Goal: Check status: Check status

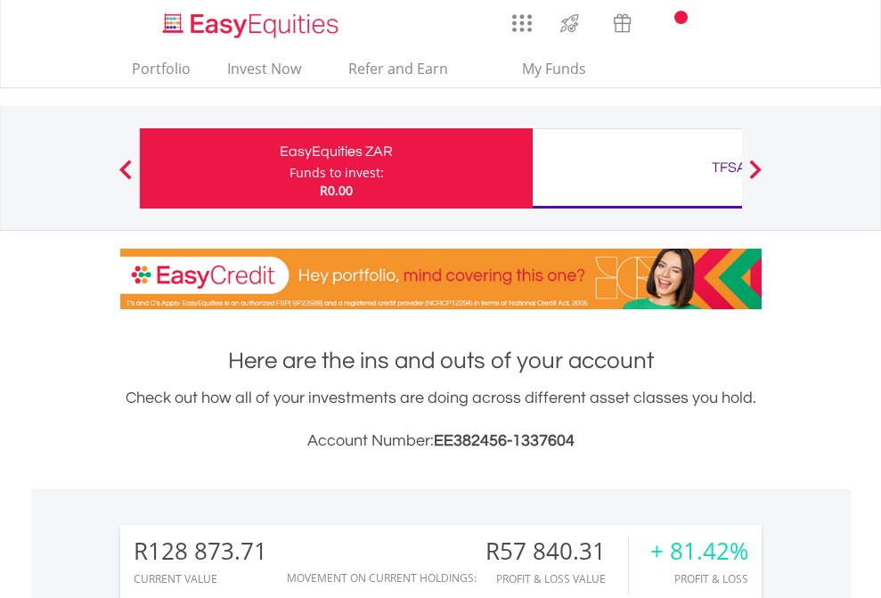
scroll to position [171, 280]
click at [290, 168] on div "Funds to invest:" at bounding box center [337, 173] width 94 height 18
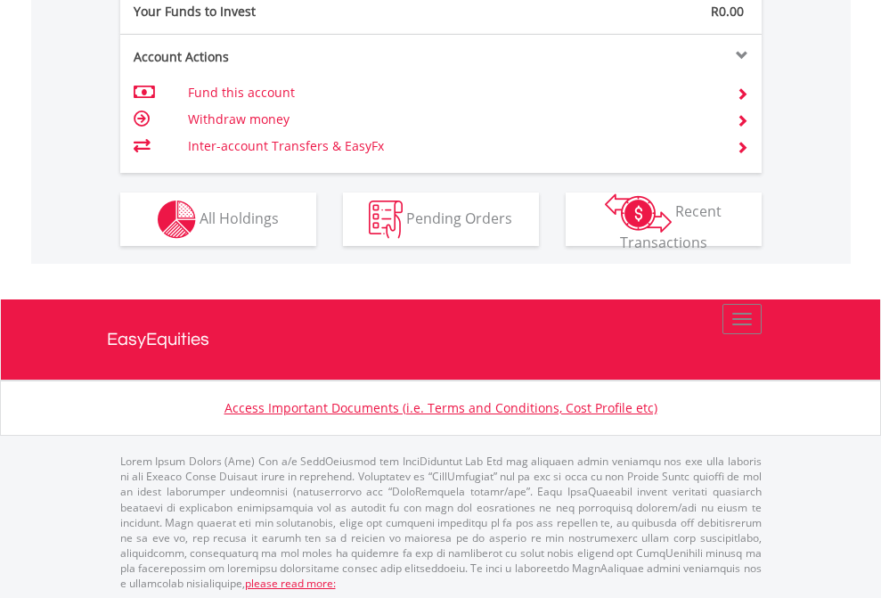
scroll to position [1779, 0]
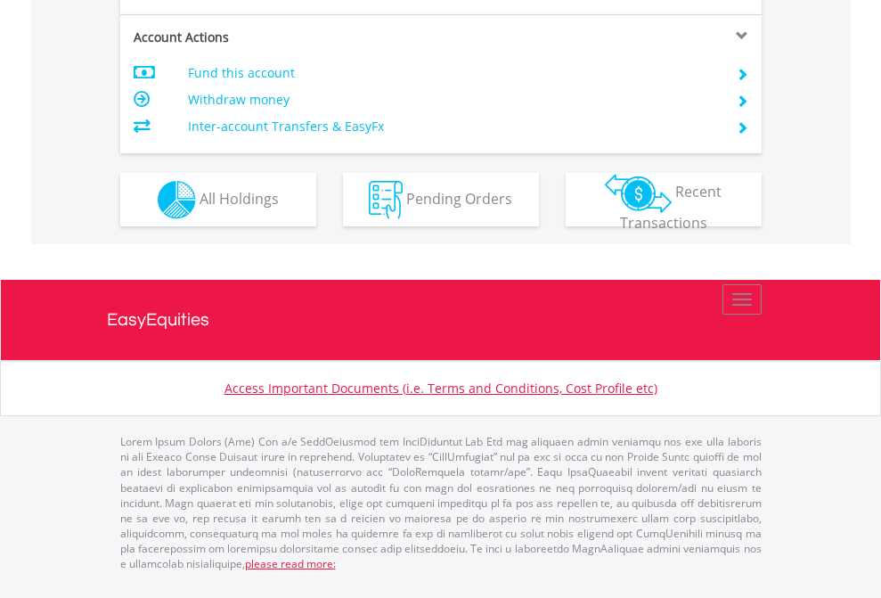
scroll to position [1708, 0]
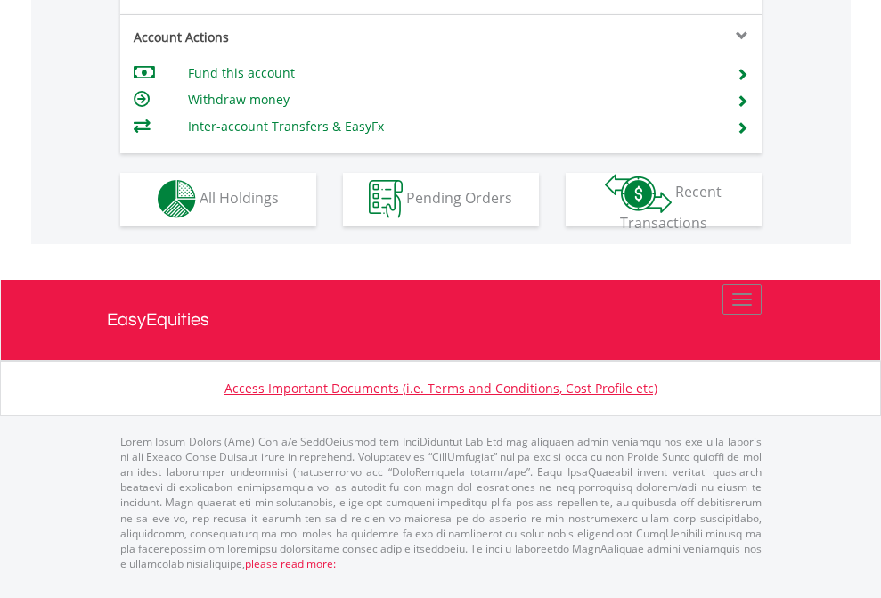
scroll to position [1666, 0]
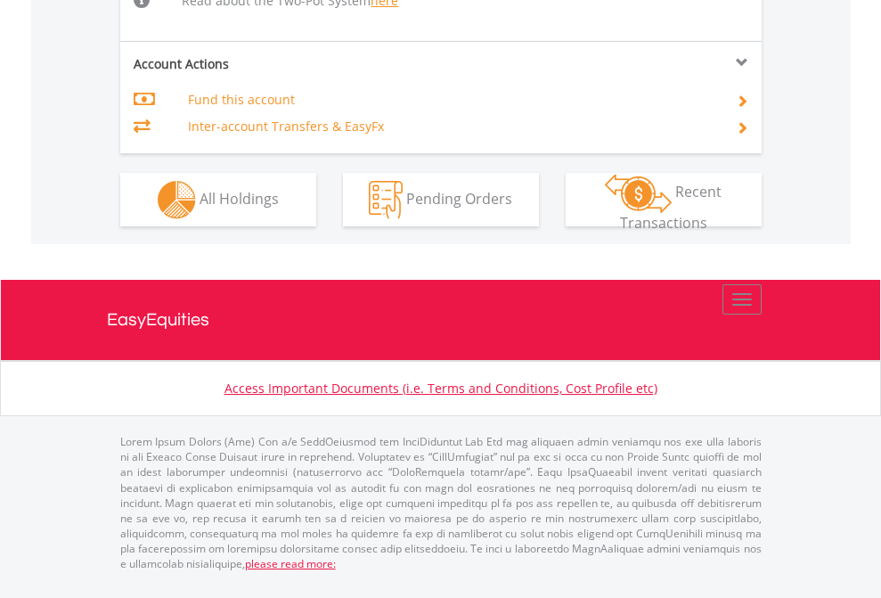
scroll to position [1812, 0]
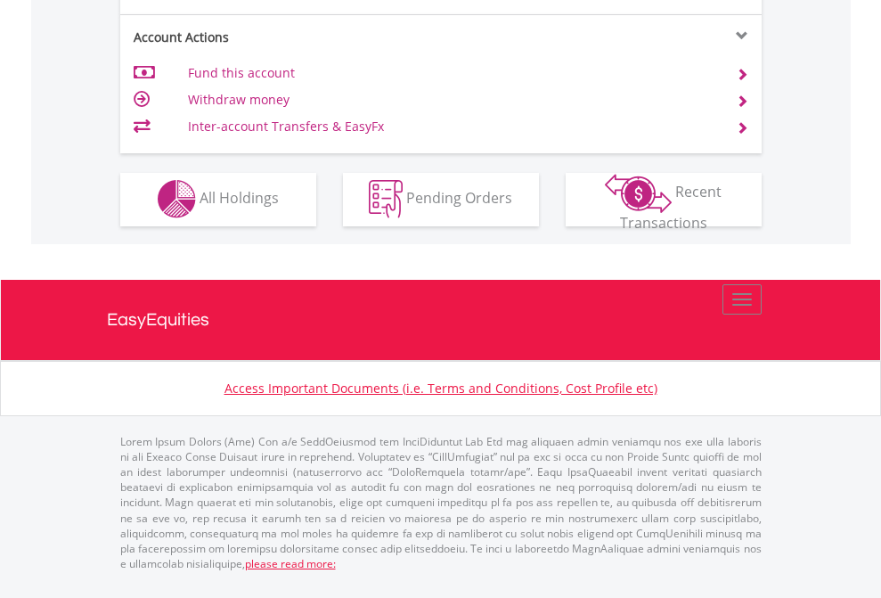
scroll to position [1666, 0]
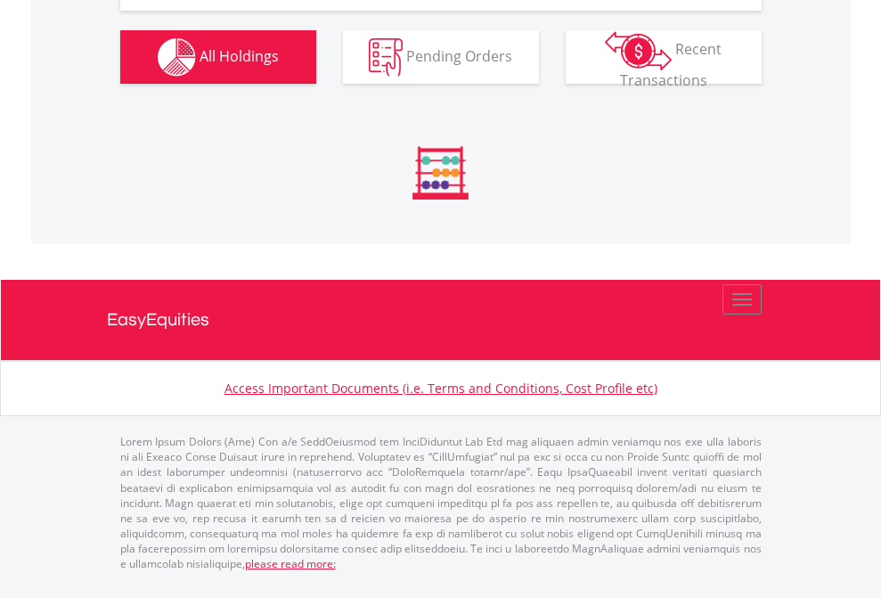
scroll to position [171, 280]
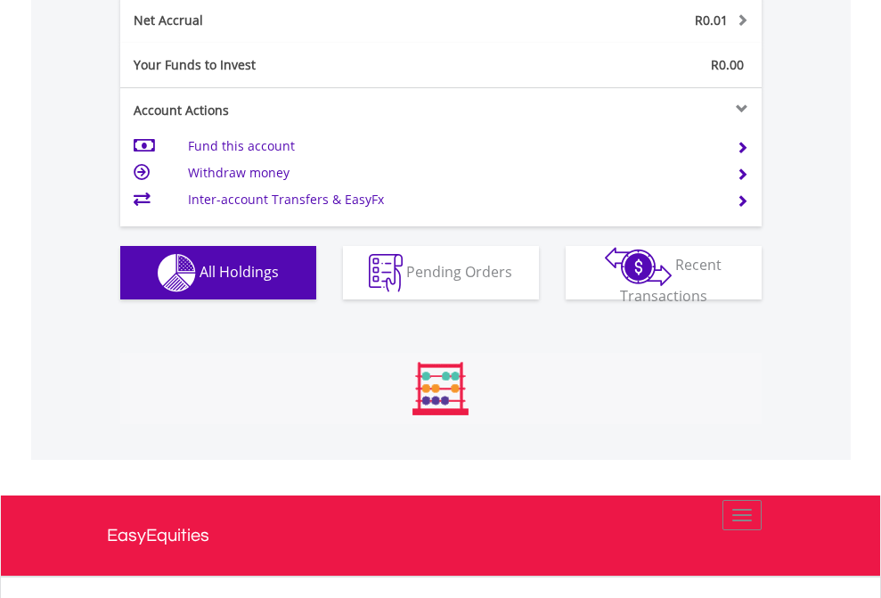
scroll to position [171, 280]
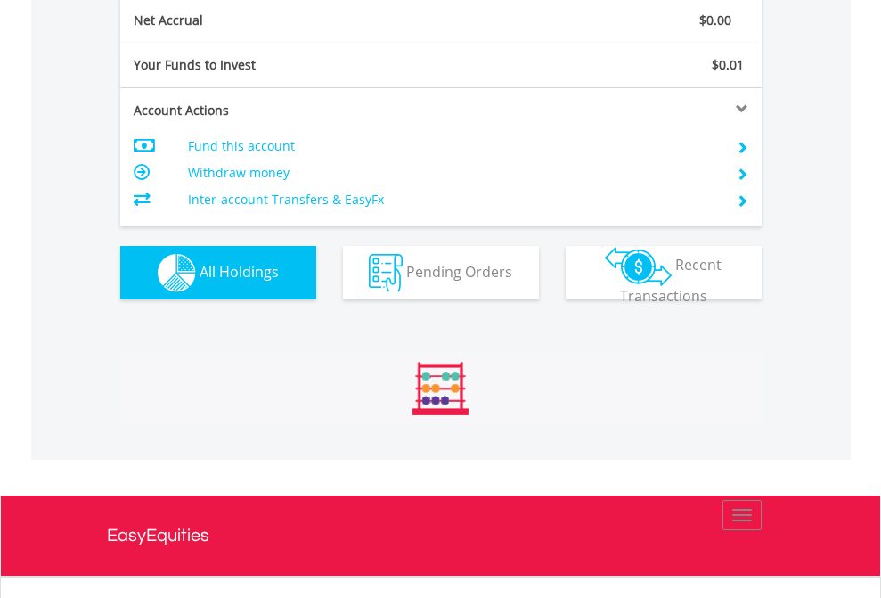
scroll to position [171, 280]
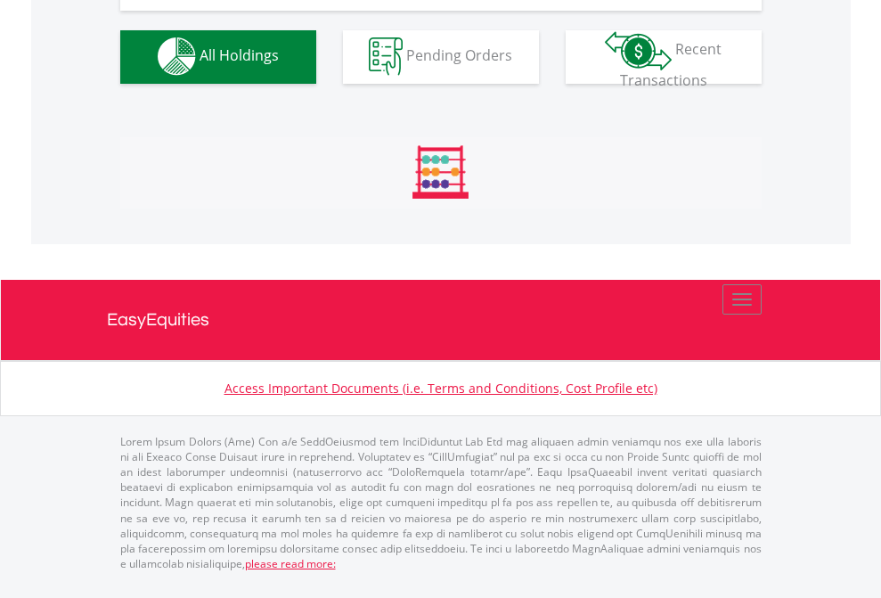
scroll to position [1764, 0]
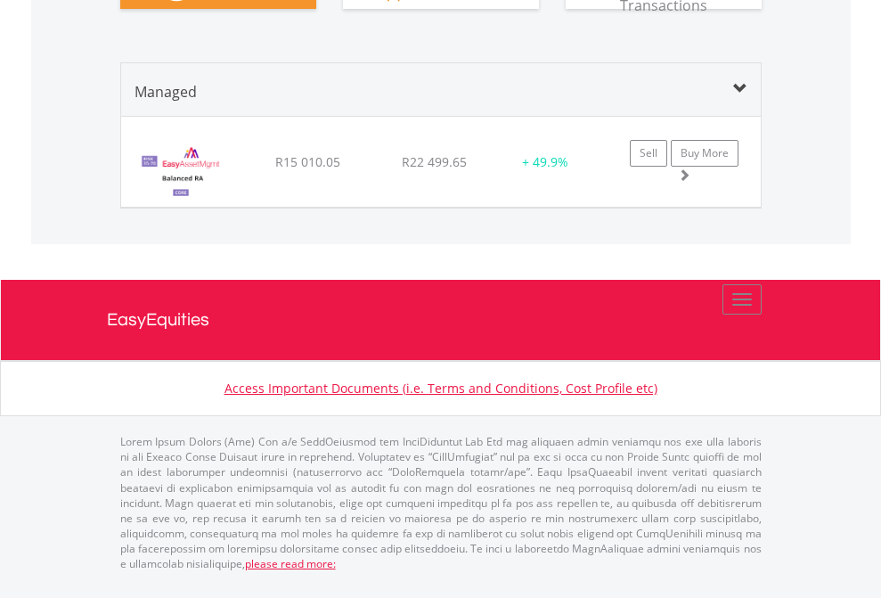
scroll to position [1987, 0]
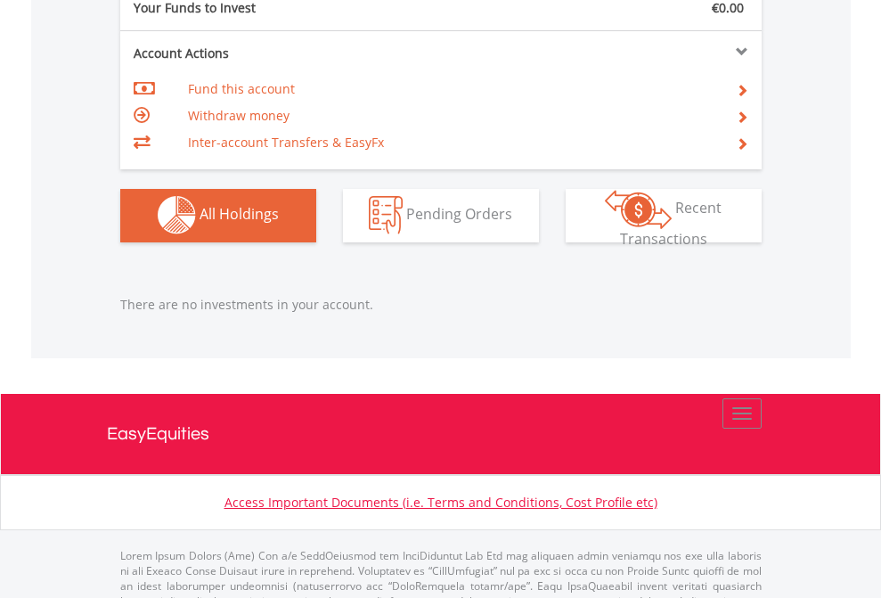
scroll to position [1764, 0]
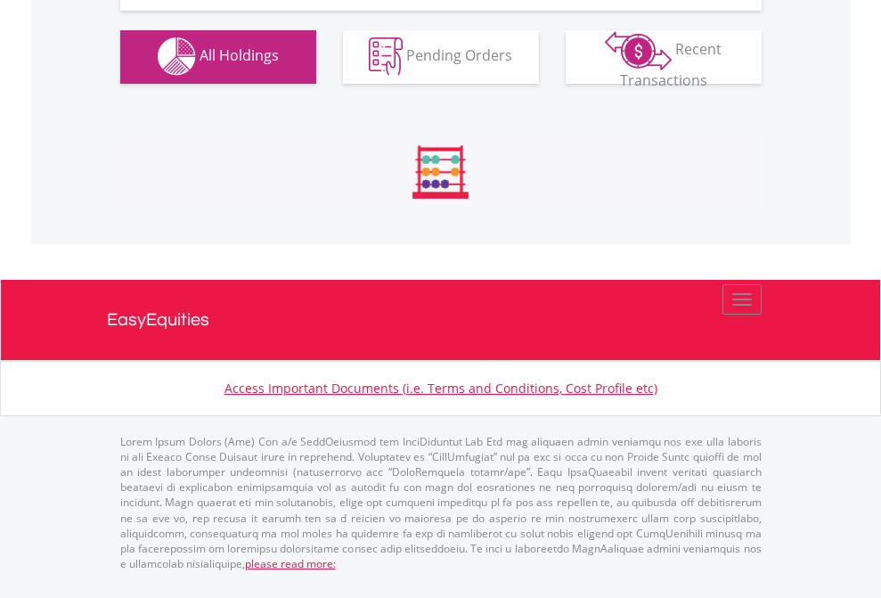
scroll to position [1764, 0]
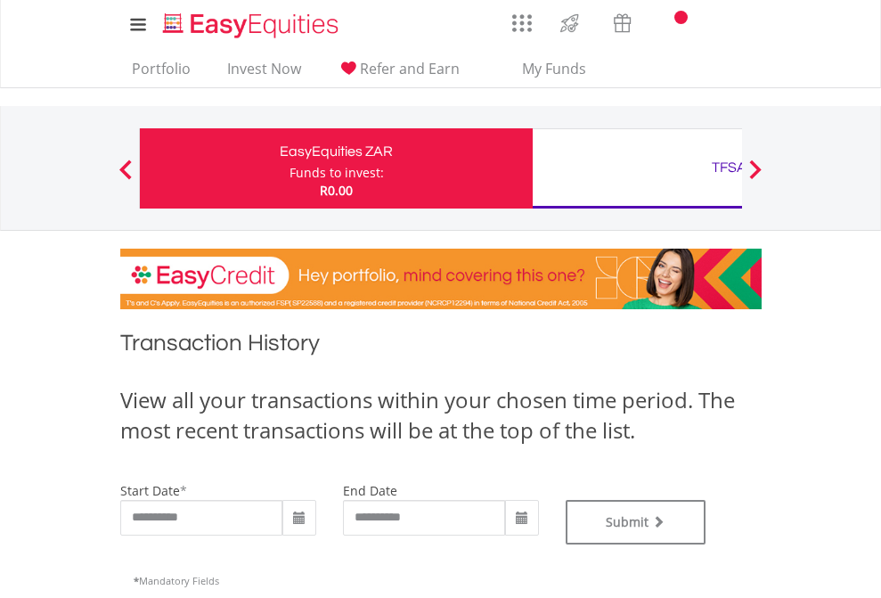
type input "**********"
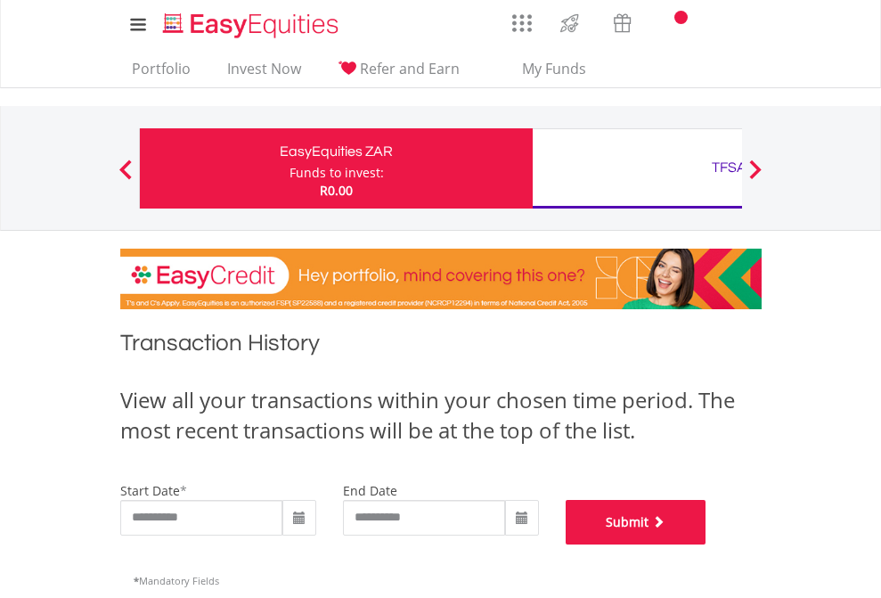
click at [707, 544] on button "Submit" at bounding box center [636, 522] width 141 height 45
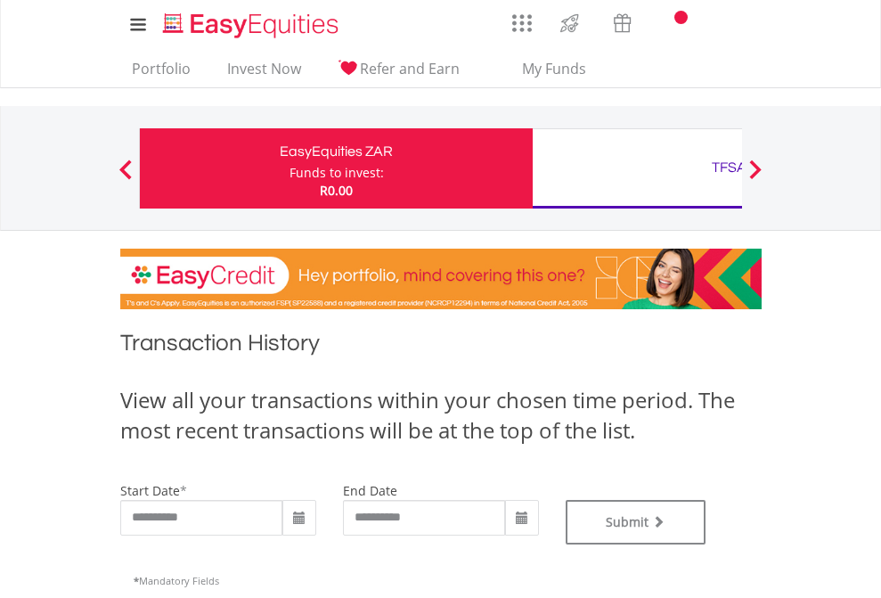
click at [637, 168] on div "TFSA" at bounding box center [730, 167] width 372 height 25
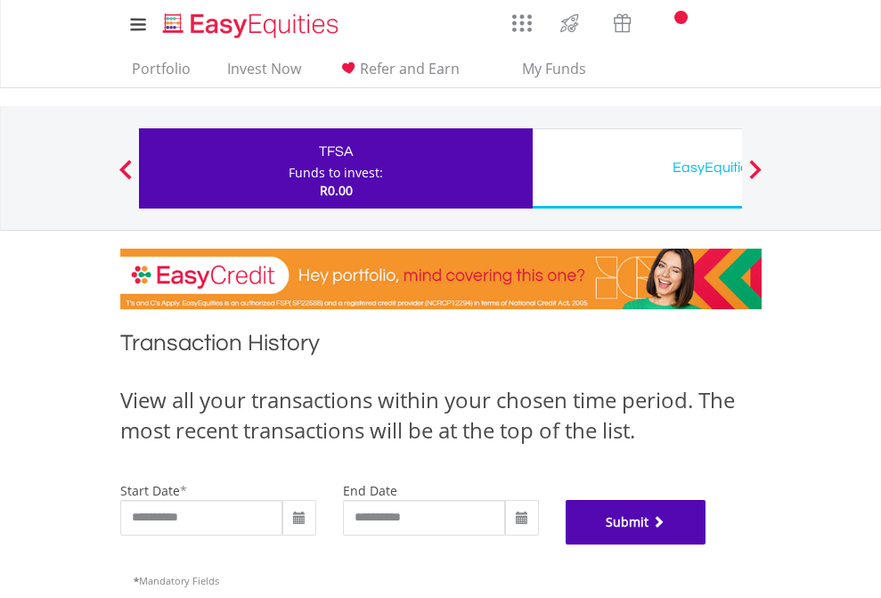
click at [707, 544] on button "Submit" at bounding box center [636, 522] width 141 height 45
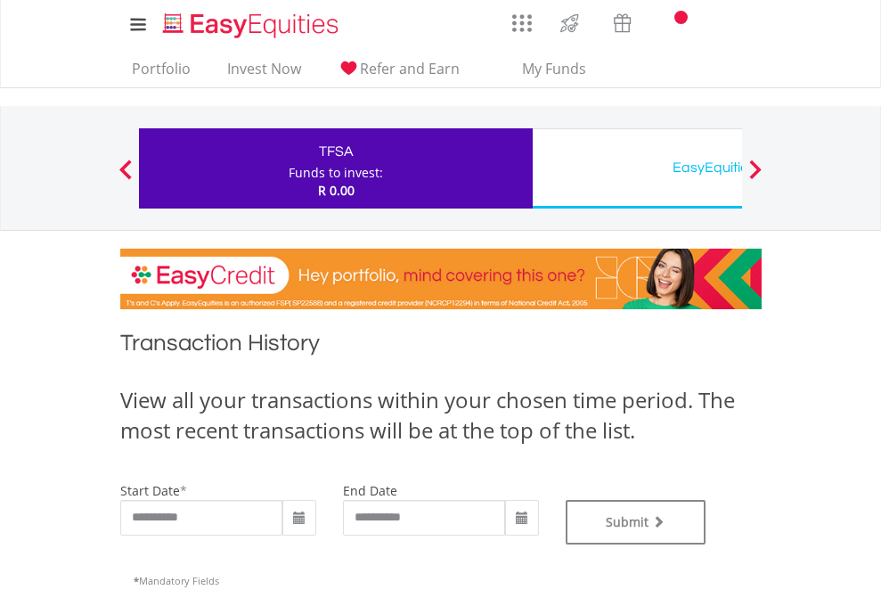
click at [637, 168] on div "EasyEquities USD" at bounding box center [730, 167] width 372 height 25
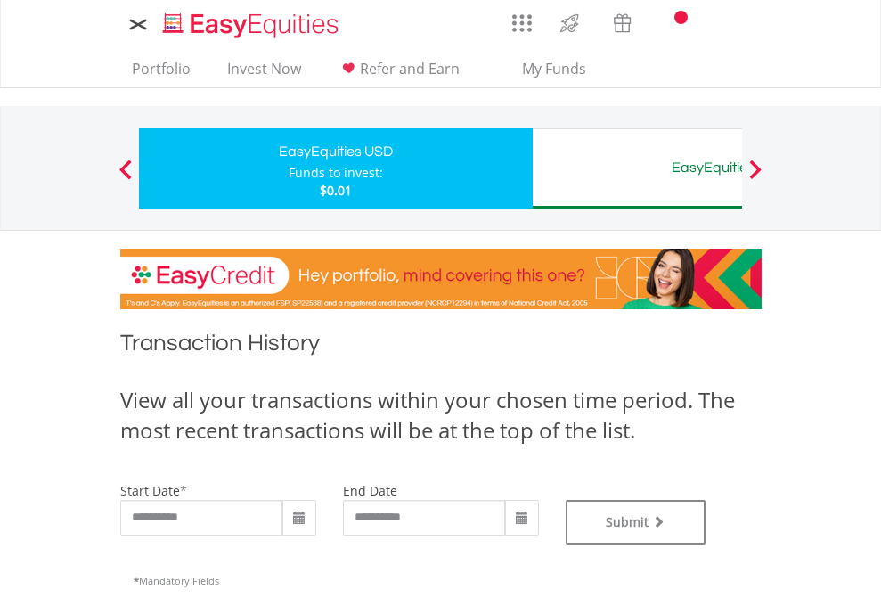
type input "**********"
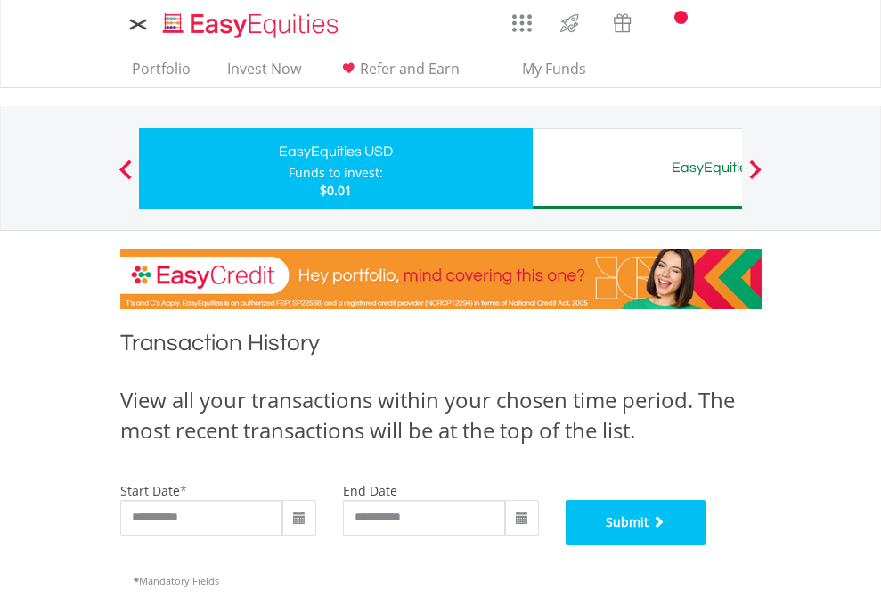
click at [707, 544] on button "Submit" at bounding box center [636, 522] width 141 height 45
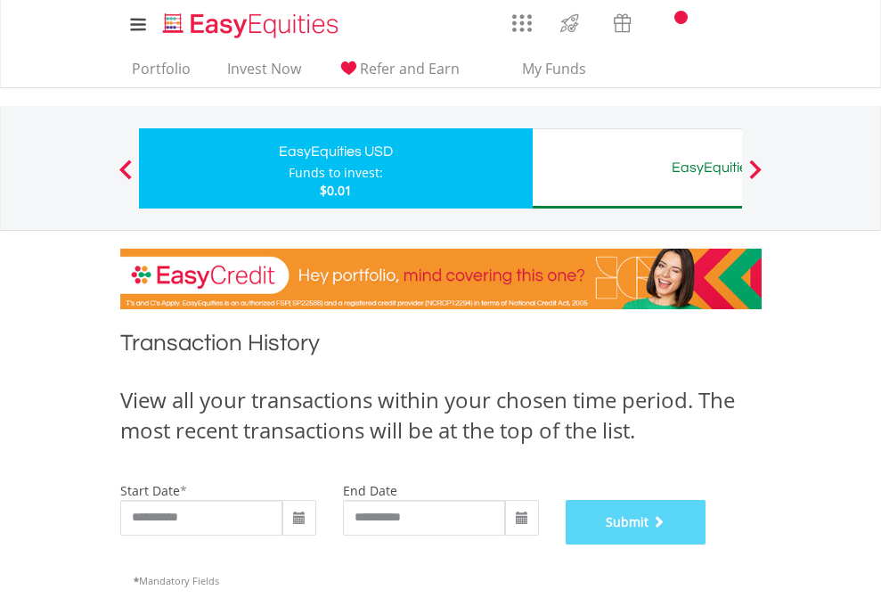
scroll to position [723, 0]
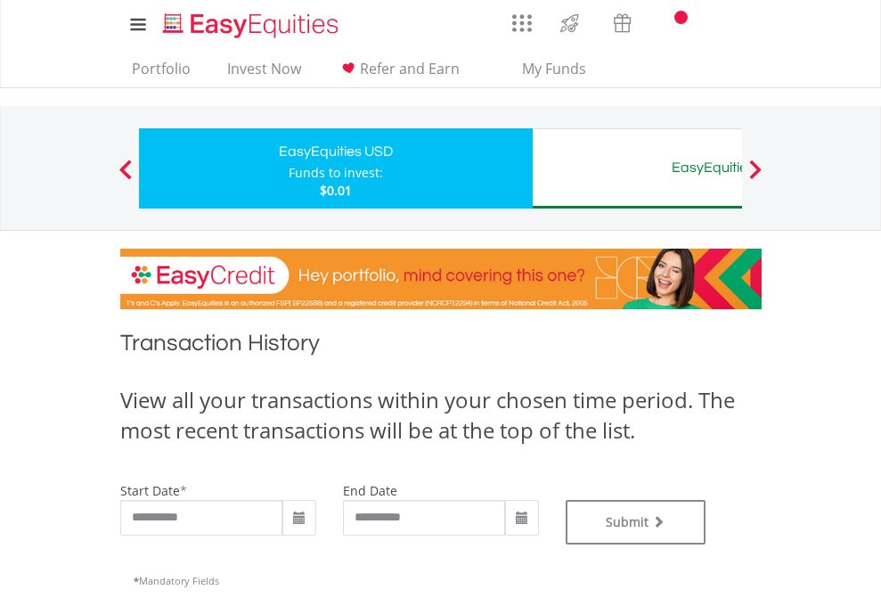
click at [637, 168] on div "EasyEquities AUD" at bounding box center [730, 167] width 372 height 25
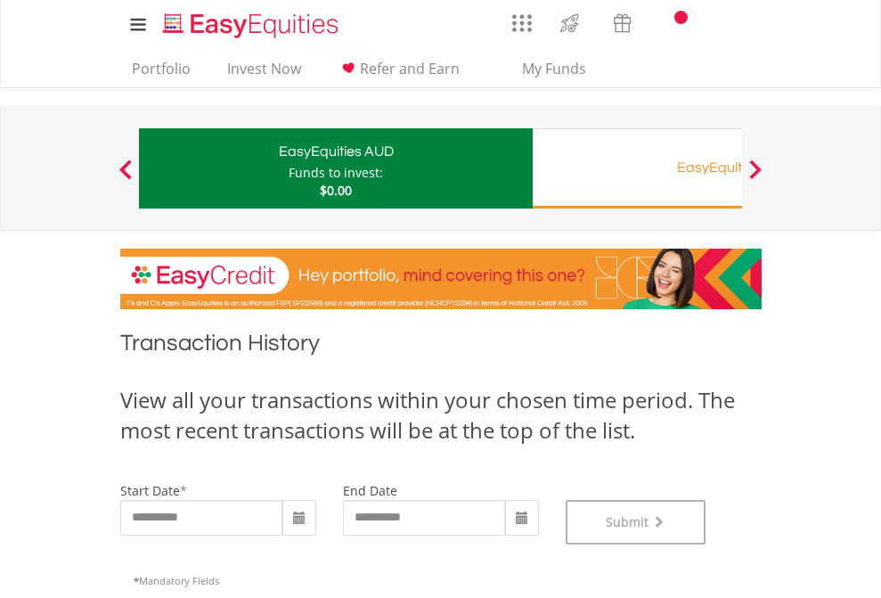
scroll to position [723, 0]
click at [637, 168] on div "EasyEquities RA" at bounding box center [730, 167] width 372 height 25
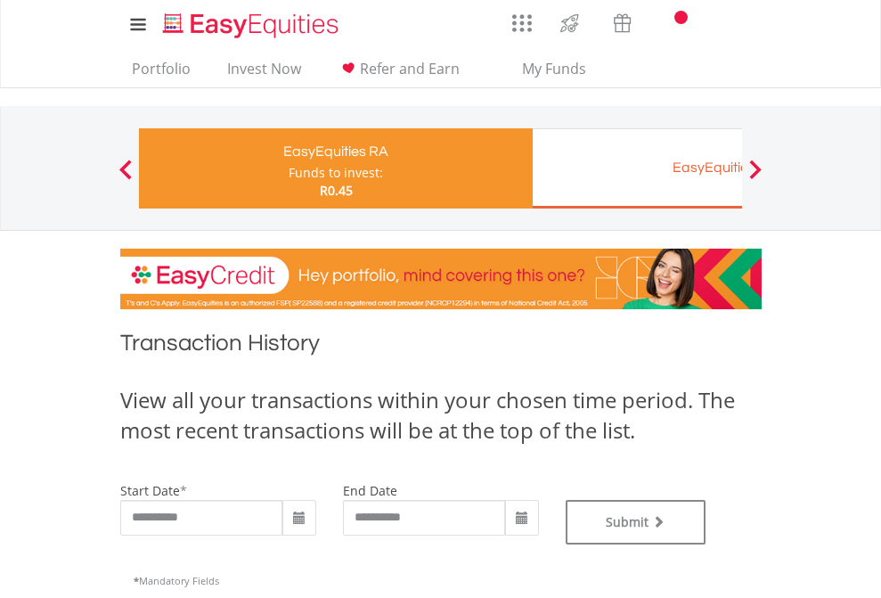
type input "**********"
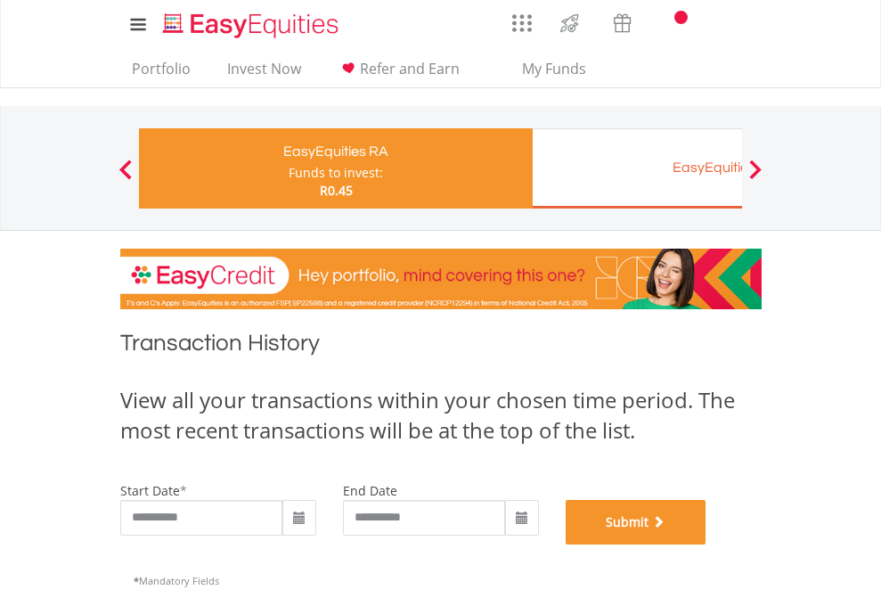
click at [707, 544] on button "Submit" at bounding box center [636, 522] width 141 height 45
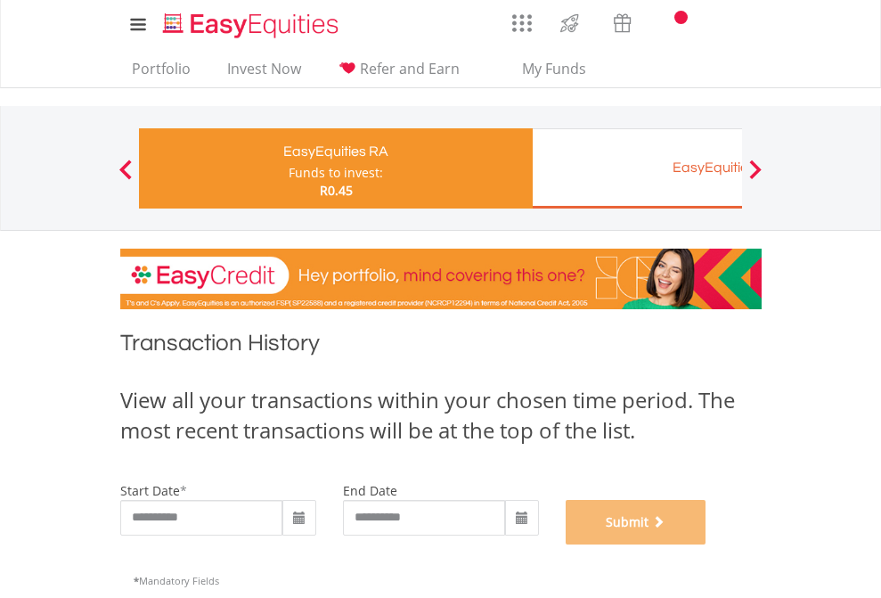
scroll to position [723, 0]
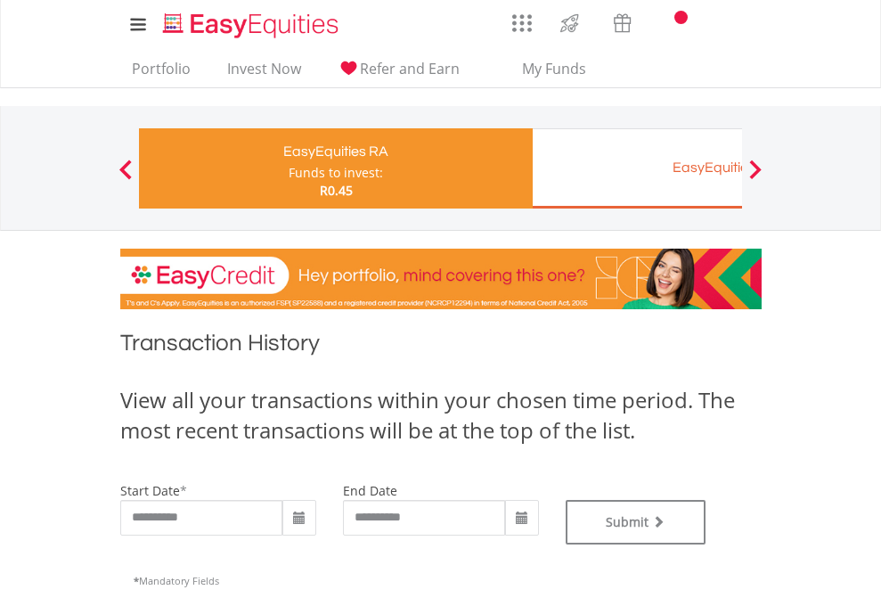
click at [637, 168] on div "EasyEquities EUR" at bounding box center [730, 167] width 372 height 25
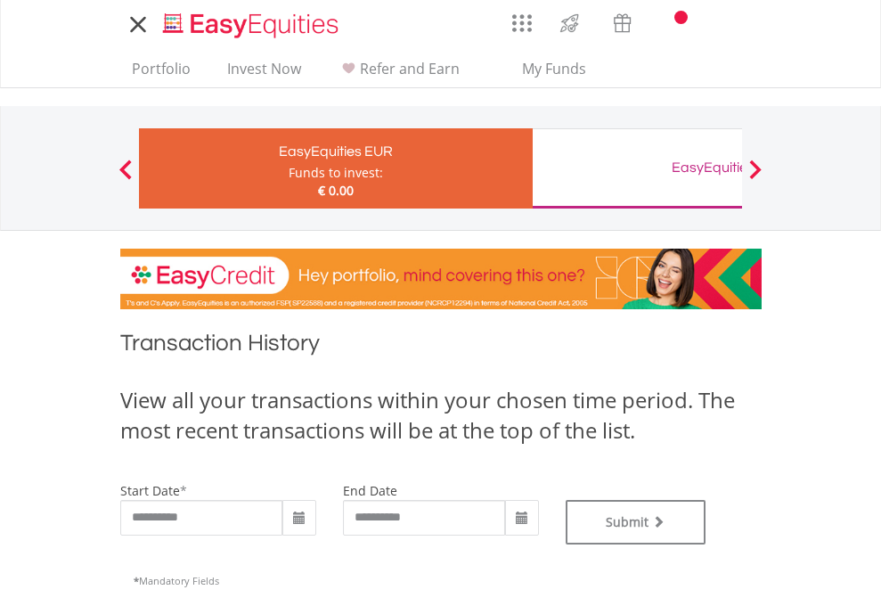
type input "**********"
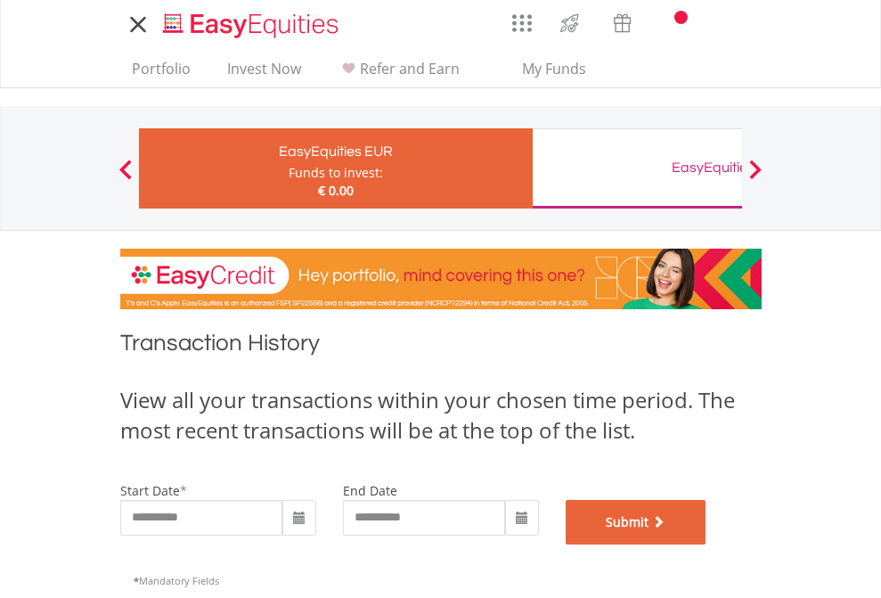
click at [707, 544] on button "Submit" at bounding box center [636, 522] width 141 height 45
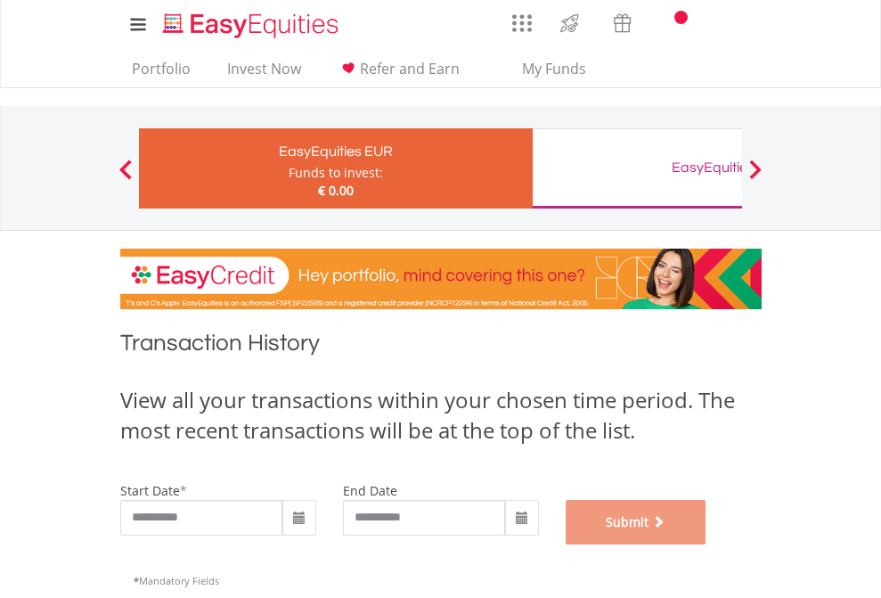
scroll to position [723, 0]
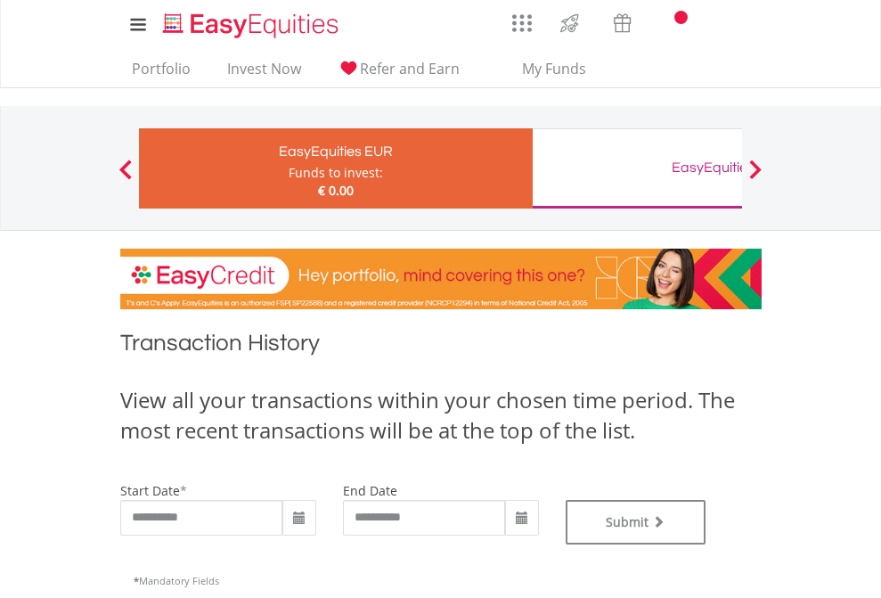
click at [637, 168] on div "EasyEquities GBP" at bounding box center [730, 167] width 372 height 25
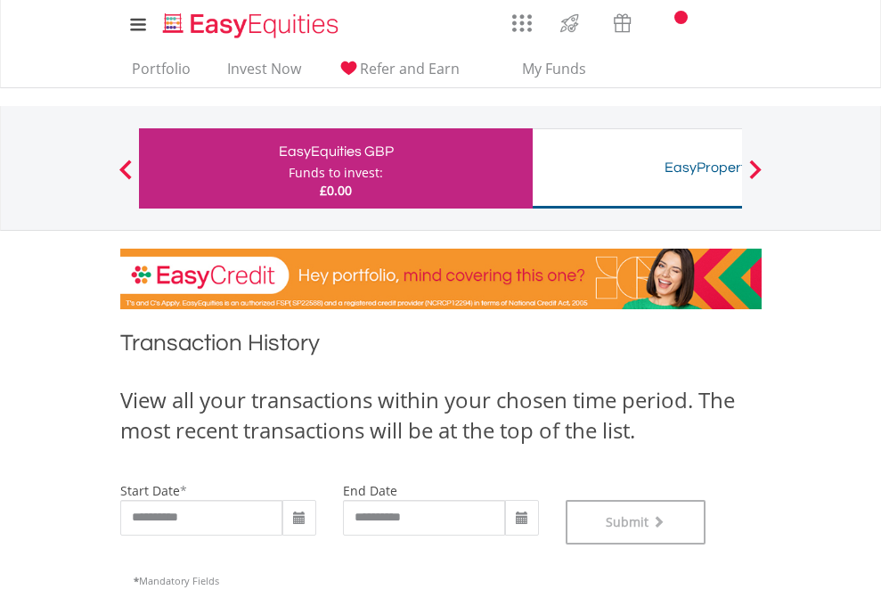
scroll to position [723, 0]
